Goal: Task Accomplishment & Management: Manage account settings

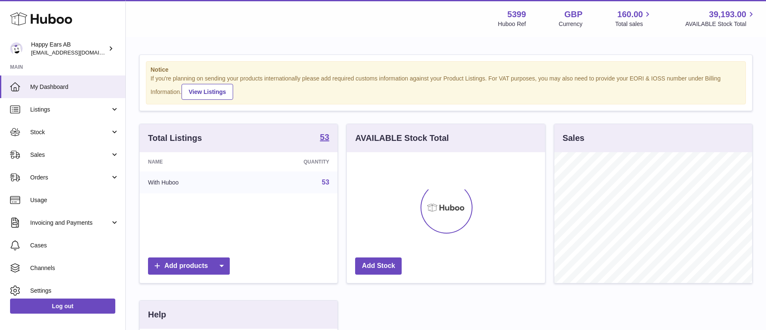
scroll to position [131, 198]
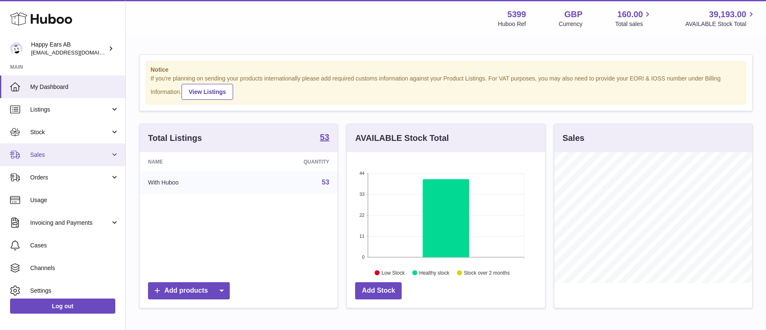
click at [64, 158] on span "Sales" at bounding box center [70, 155] width 80 height 8
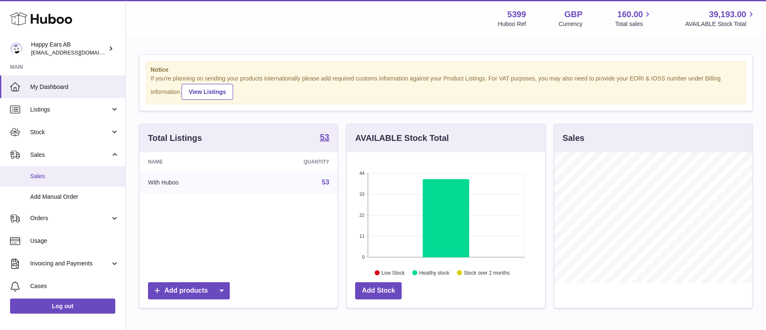
click at [65, 175] on span "Sales" at bounding box center [74, 176] width 89 height 8
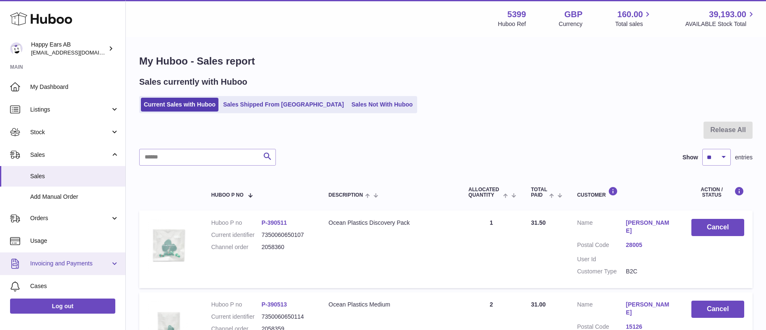
click at [77, 265] on span "Invoicing and Payments" at bounding box center [70, 263] width 80 height 8
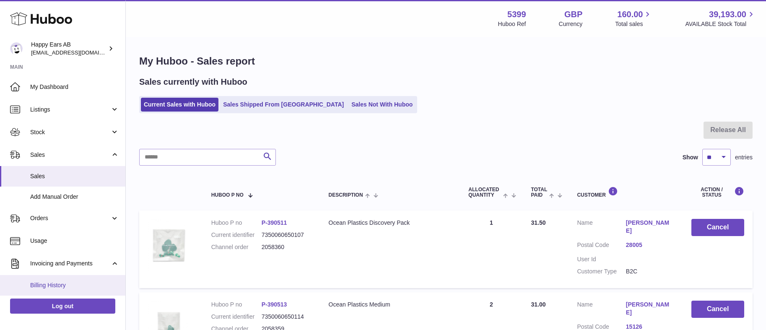
click at [71, 285] on span "Billing History" at bounding box center [74, 285] width 89 height 8
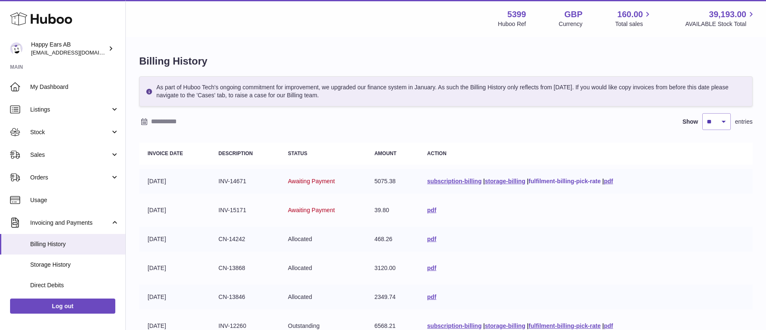
click at [555, 181] on link "fulfilment-billing-pick-rate" at bounding box center [565, 181] width 72 height 7
